Goal: Understand process/instructions: Learn about a topic

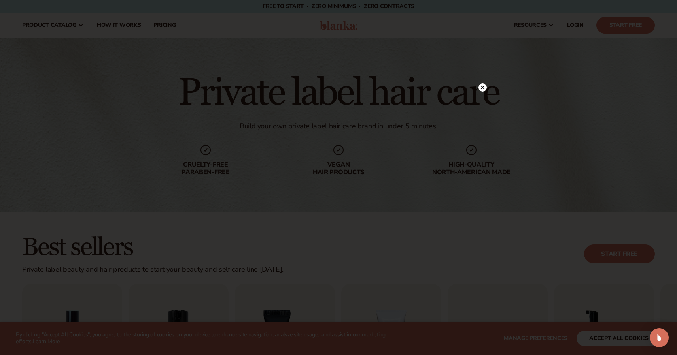
click at [484, 86] on icon at bounding box center [483, 88] width 4 height 4
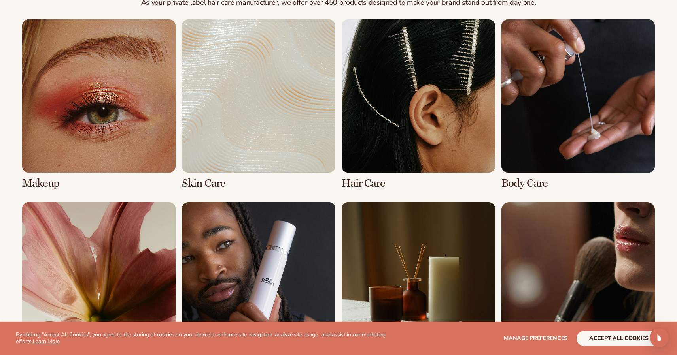
scroll to position [587, 0]
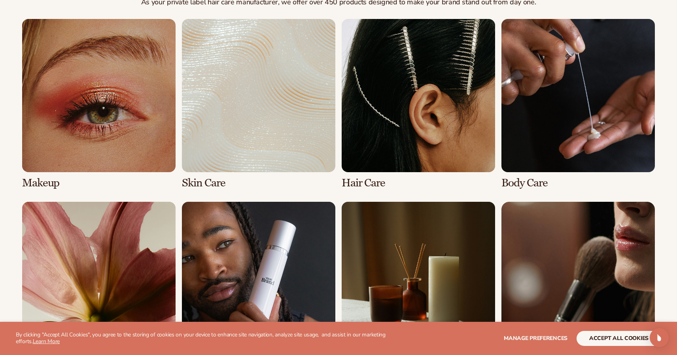
click at [406, 125] on link "3 / 8" at bounding box center [417, 104] width 153 height 170
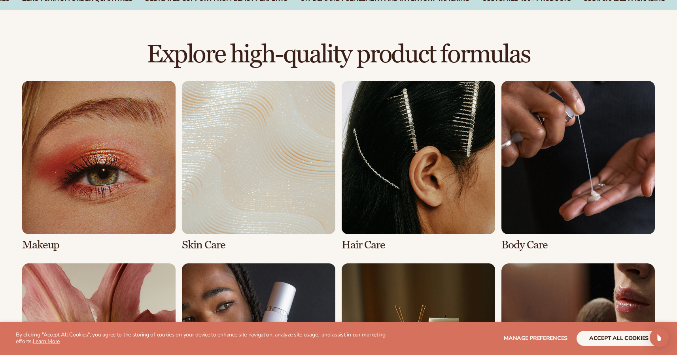
scroll to position [522, 0]
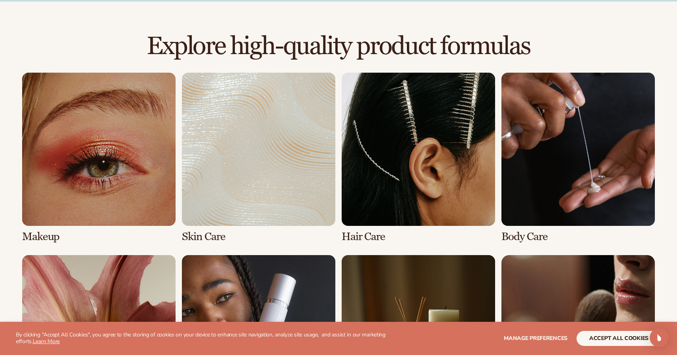
click at [437, 145] on link "3 / 8" at bounding box center [417, 158] width 153 height 170
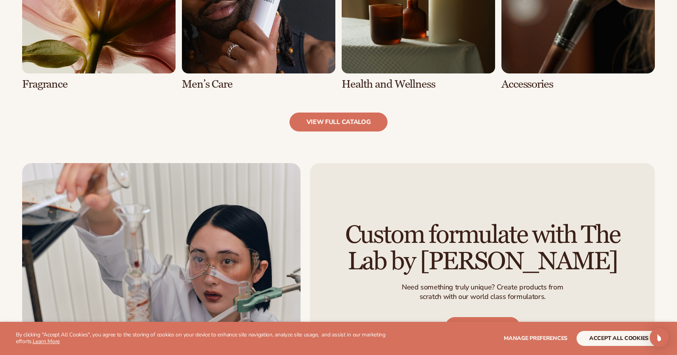
scroll to position [871, 0]
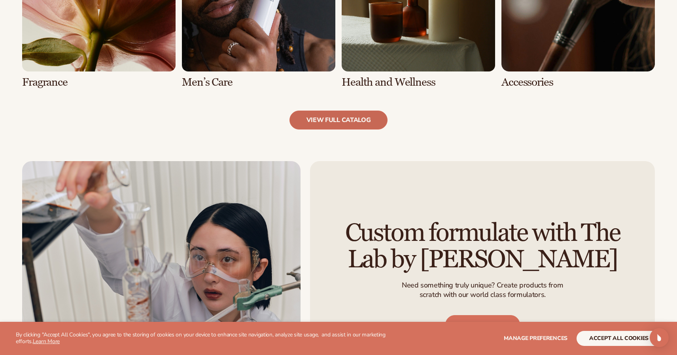
click at [363, 118] on link "view full catalog" at bounding box center [338, 120] width 98 height 19
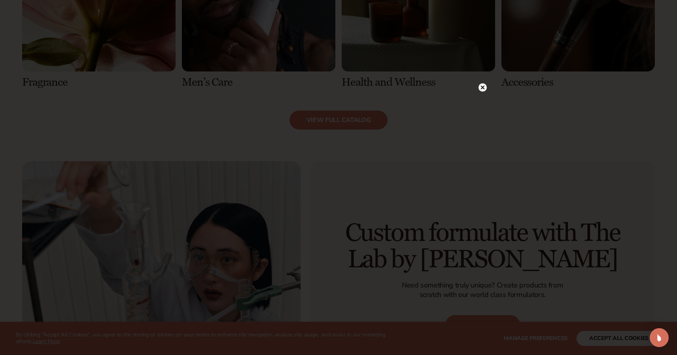
click at [482, 90] on circle at bounding box center [482, 87] width 8 height 8
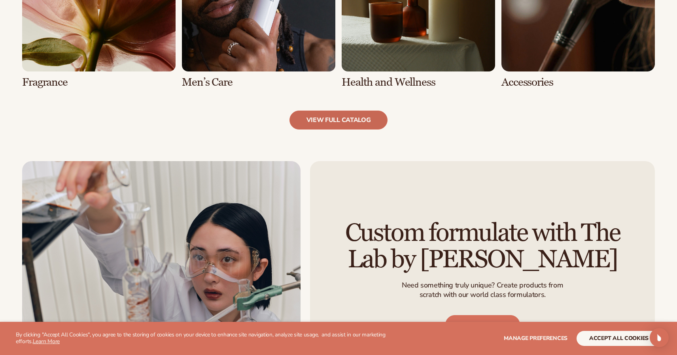
click at [356, 118] on link "view full catalog" at bounding box center [338, 120] width 98 height 19
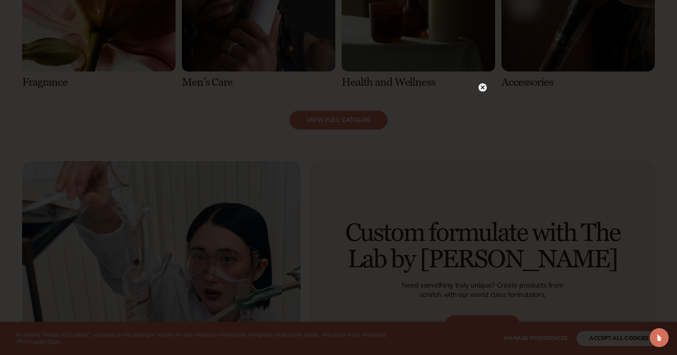
click at [481, 88] on circle at bounding box center [482, 87] width 8 height 8
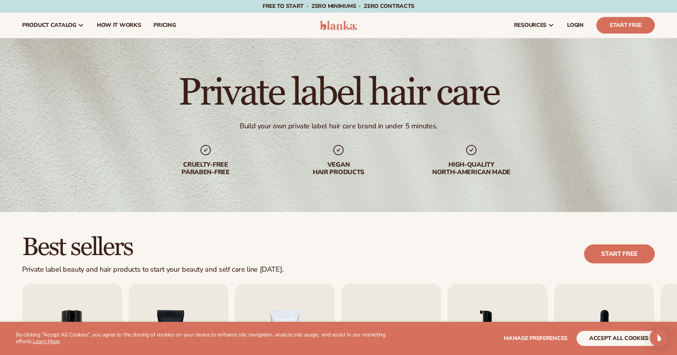
scroll to position [0, 0]
click at [122, 23] on span "How It Works" at bounding box center [119, 25] width 44 height 6
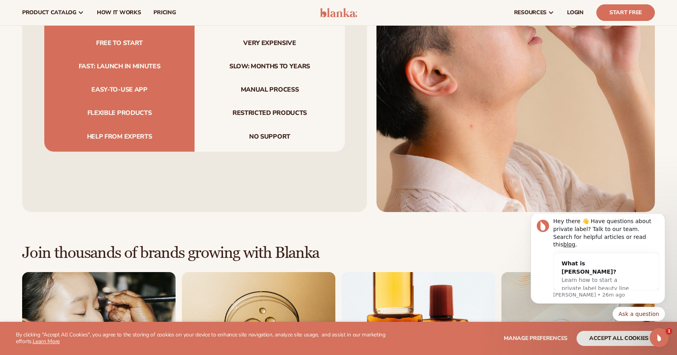
scroll to position [979, 2]
